Goal: Task Accomplishment & Management: Manage account settings

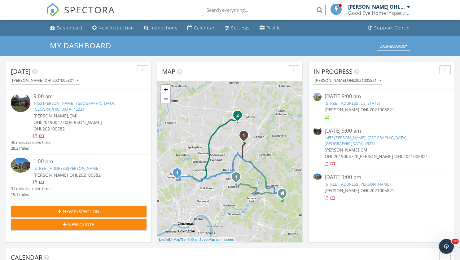
click at [57, 104] on link "1453 Larrywood Ln, Cincinnati, OH 45224" at bounding box center [74, 105] width 83 height 11
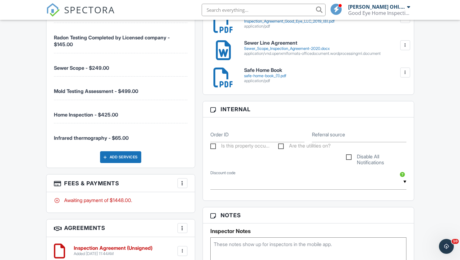
scroll to position [470, 0]
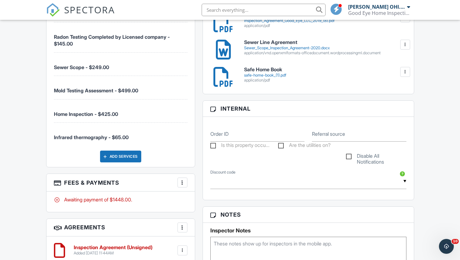
click at [181, 181] on div at bounding box center [182, 182] width 6 height 6
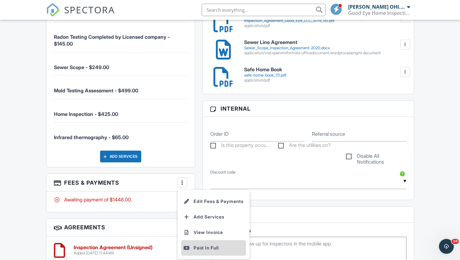
click at [193, 247] on div "Paid In Full" at bounding box center [214, 247] width 60 height 7
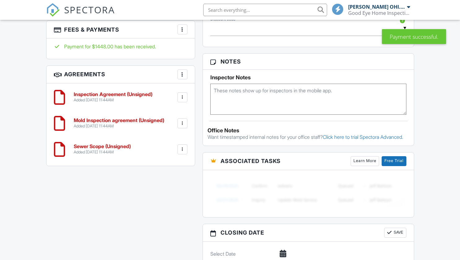
scroll to position [566, 0]
